Goal: Information Seeking & Learning: Learn about a topic

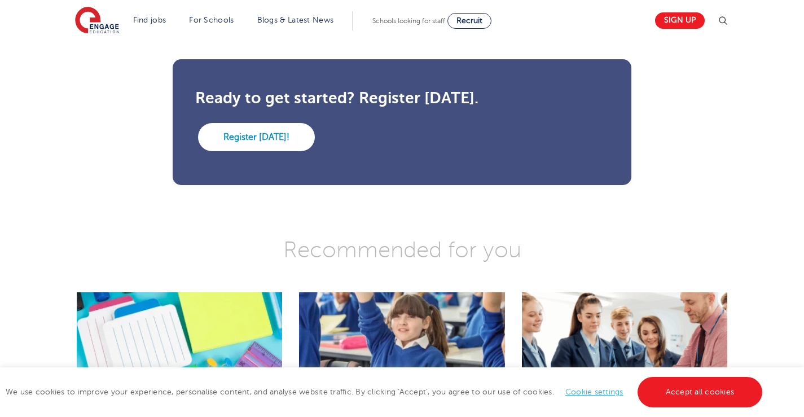
scroll to position [1128, 0]
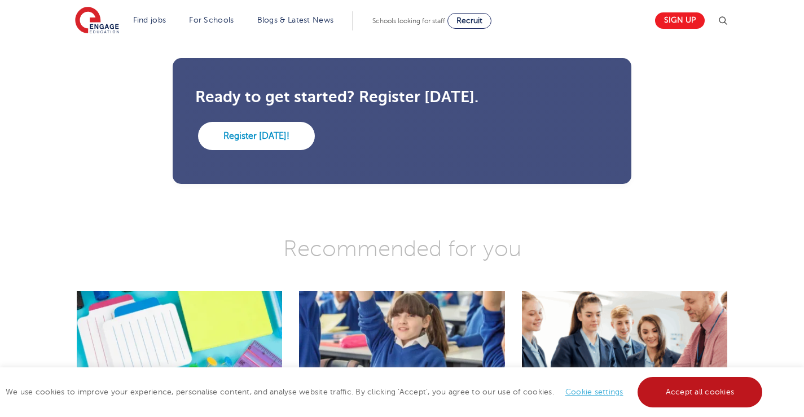
click at [688, 389] on link "Accept all cookies" at bounding box center [699, 392] width 125 height 30
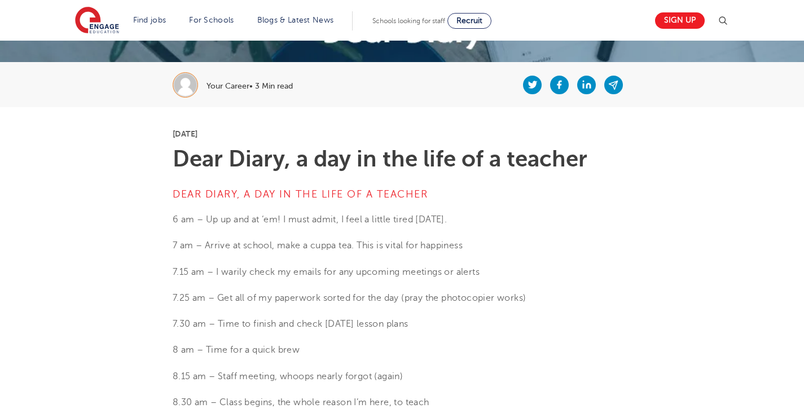
scroll to position [226, 0]
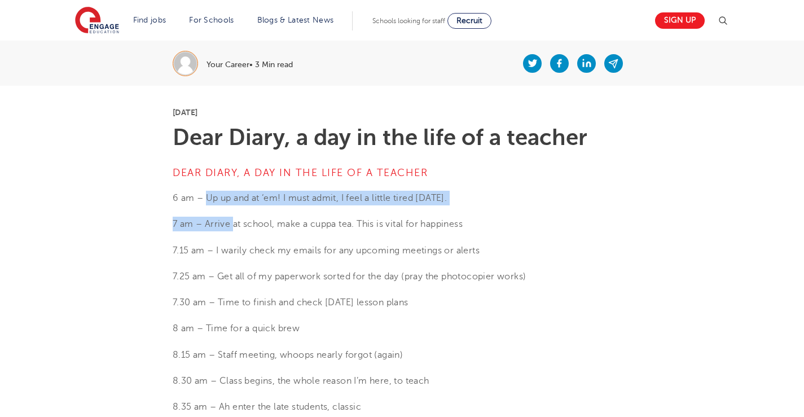
drag, startPoint x: 206, startPoint y: 194, endPoint x: 235, endPoint y: 229, distance: 44.9
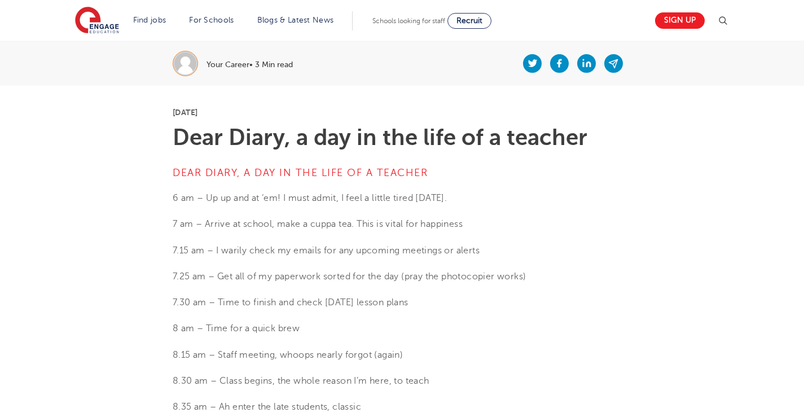
click at [302, 230] on p "7 am – Arrive at school, make a cuppa tea. This is vital for happiness" at bounding box center [402, 224] width 459 height 15
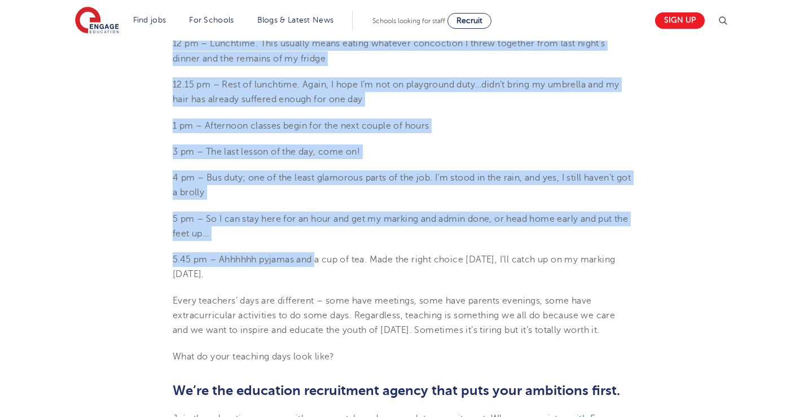
scroll to position [790, 0]
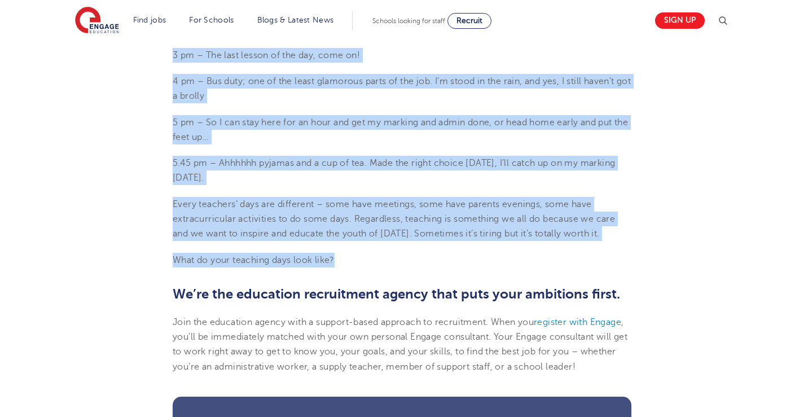
drag, startPoint x: 174, startPoint y: 195, endPoint x: 338, endPoint y: 254, distance: 174.8
click at [338, 254] on section "[DATE] Dear Diary, a day in the life of a teacher Dear Diary, a day in the life…" at bounding box center [402, 36] width 684 height 1029
copy section "0 lo – Ip do sit am ‘co! A elit seddo, E temp i utlabo etdol magna. 2 al – Enim…"
click at [670, 267] on section "[DATE] Dear Diary, a day in the life of a teacher Dear Diary, a day in the life…" at bounding box center [402, 36] width 684 height 1029
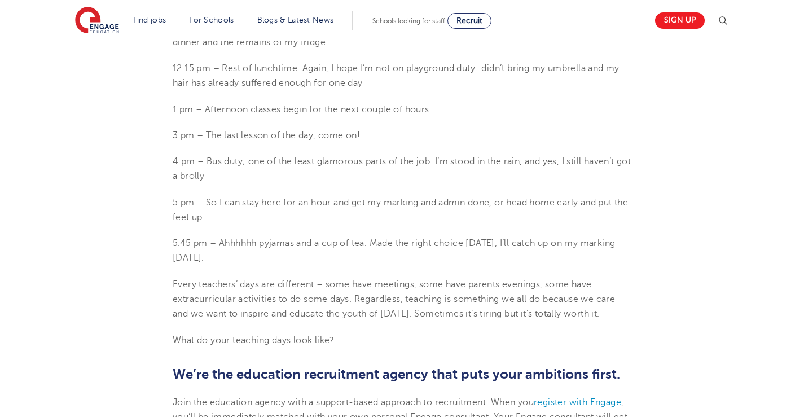
scroll to position [733, 0]
